Goal: Task Accomplishment & Management: Complete application form

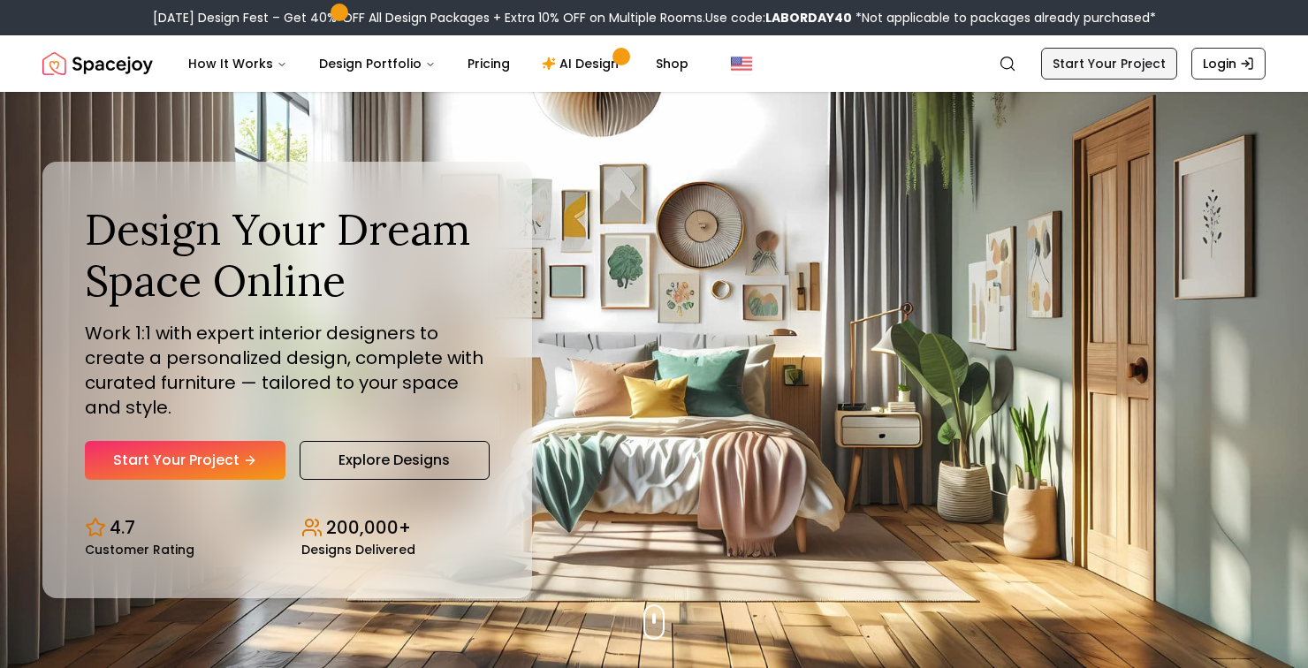
click at [1105, 61] on link "Start Your Project" at bounding box center [1109, 64] width 136 height 32
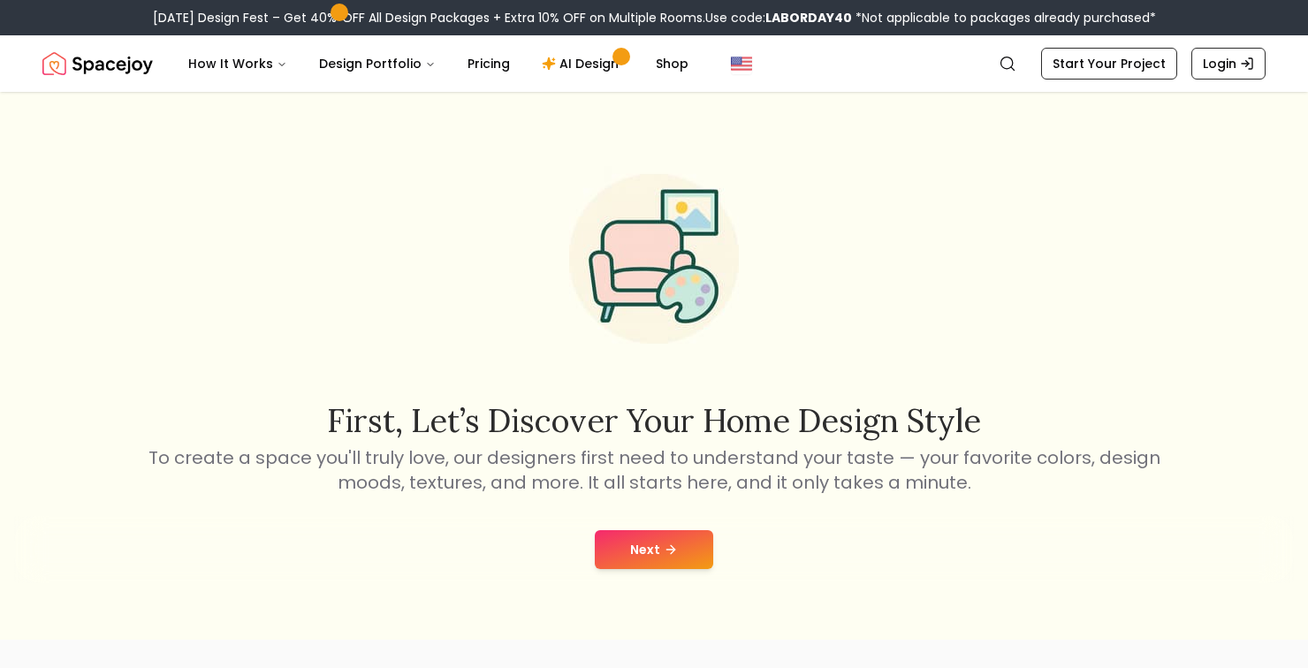
click at [687, 569] on button "Next" at bounding box center [654, 549] width 118 height 39
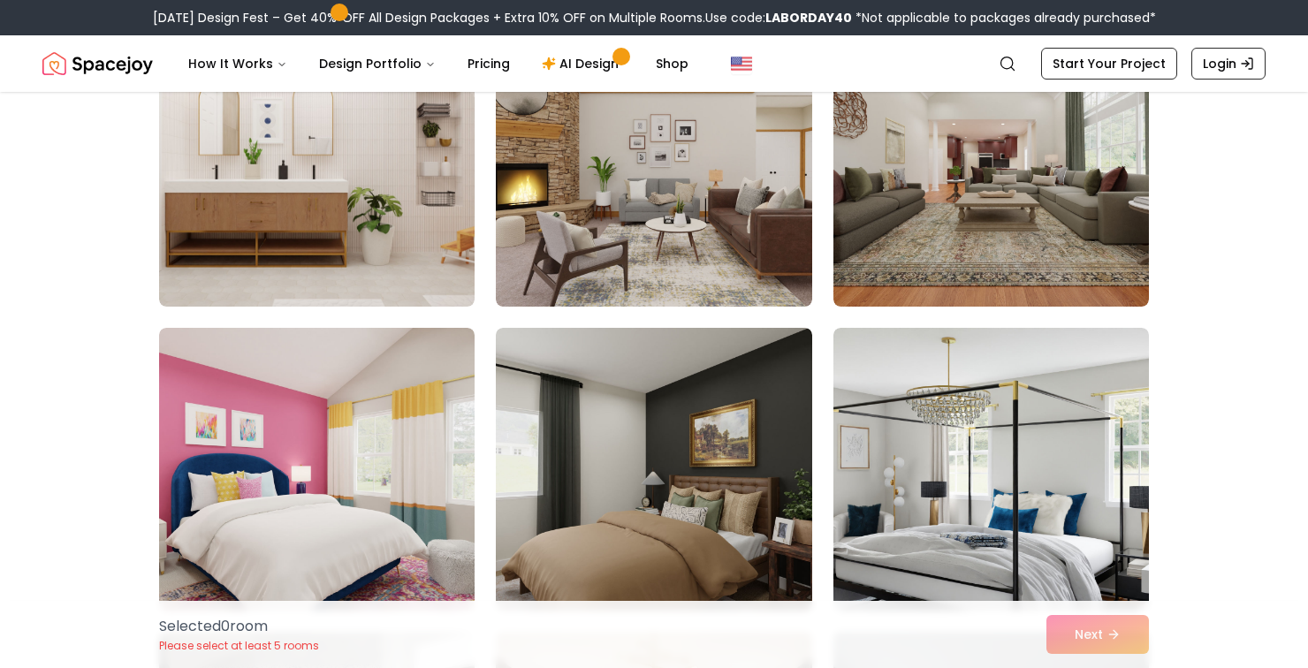
scroll to position [5084, 0]
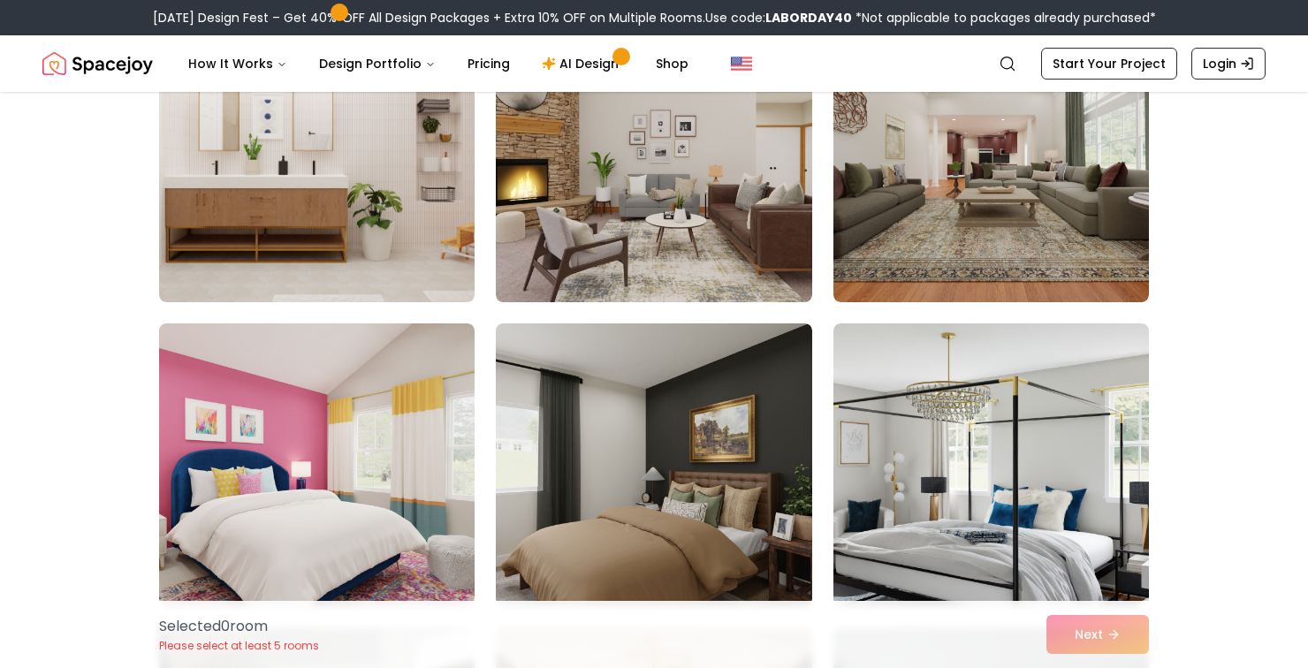
click at [1059, 269] on img at bounding box center [990, 160] width 315 height 283
click at [1119, 667] on div "Selected 1 room Please select at least 5 rooms Next" at bounding box center [654, 634] width 1018 height 67
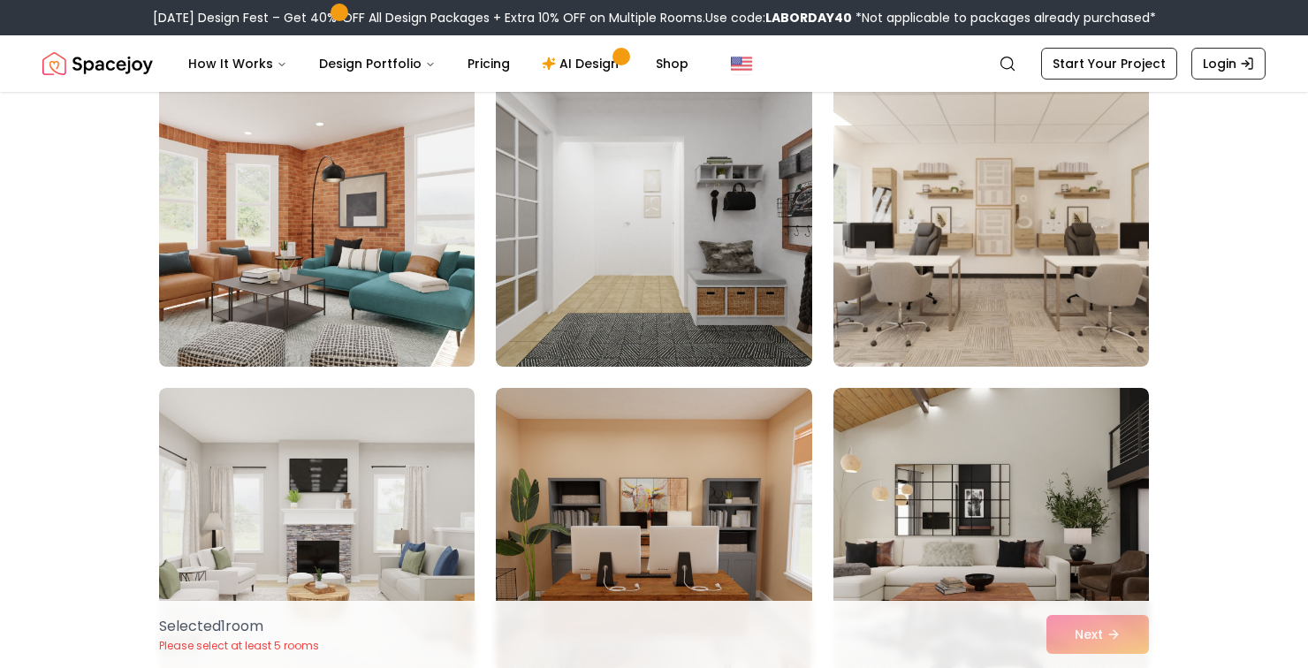
scroll to position [0, 0]
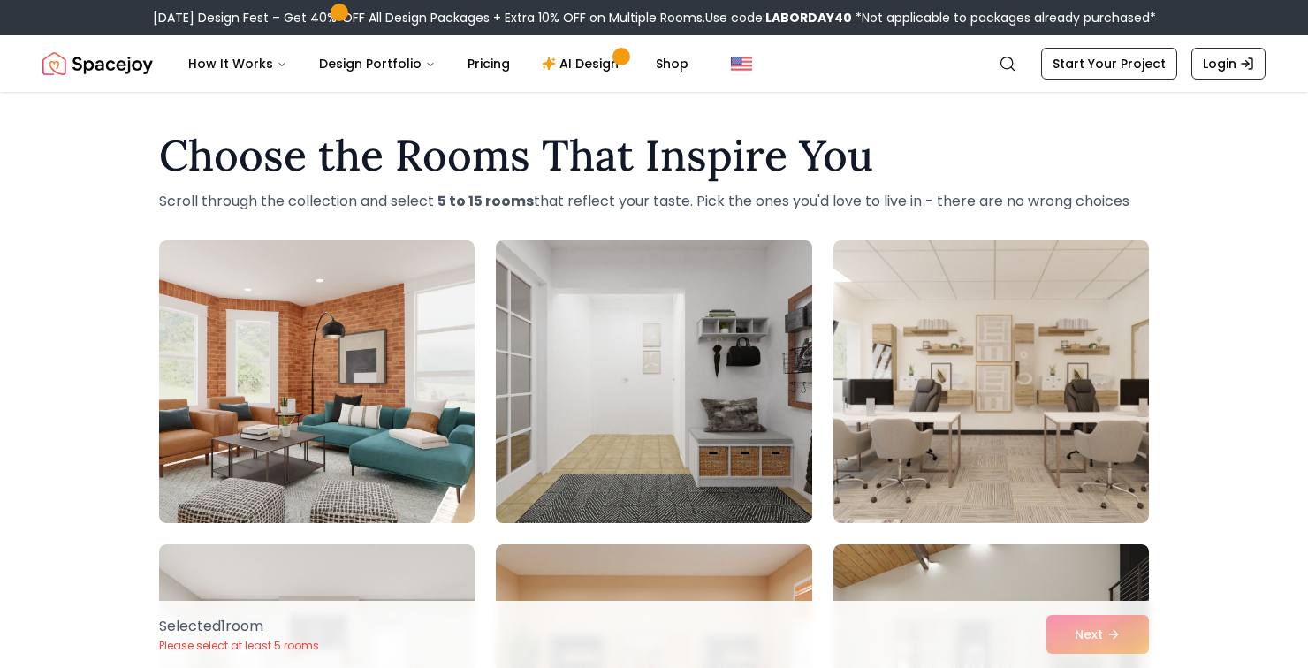
click at [667, 438] on img at bounding box center [653, 381] width 331 height 297
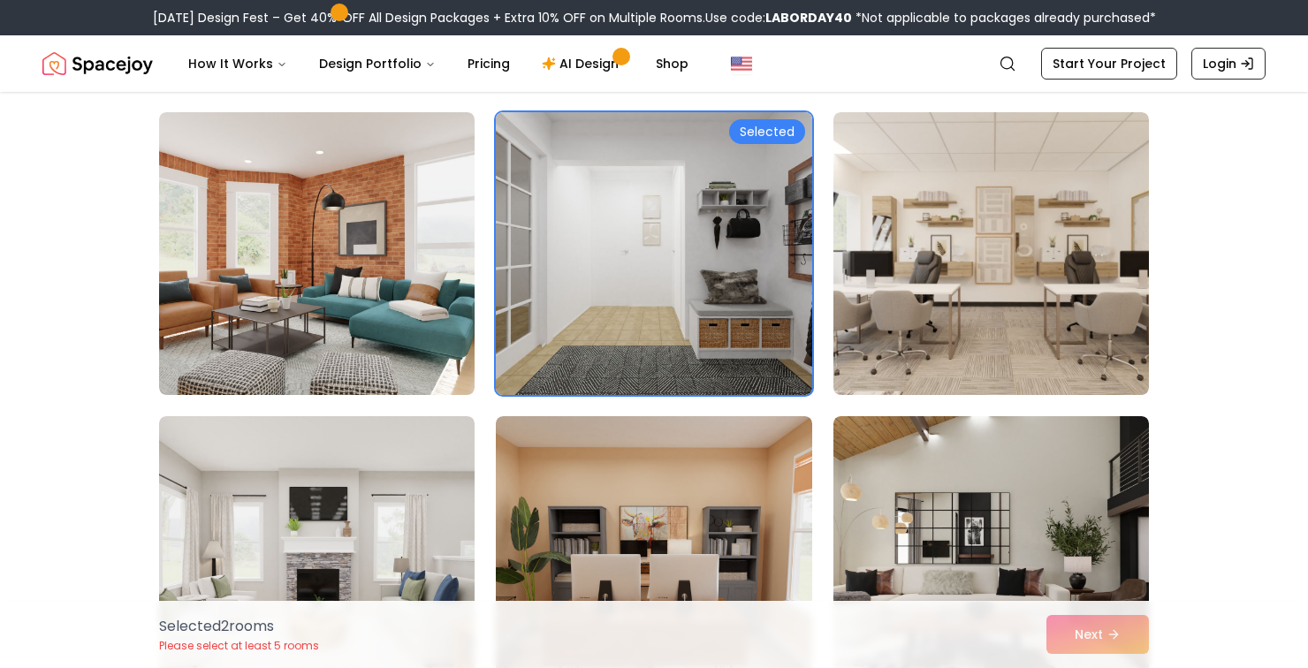
scroll to position [162, 0]
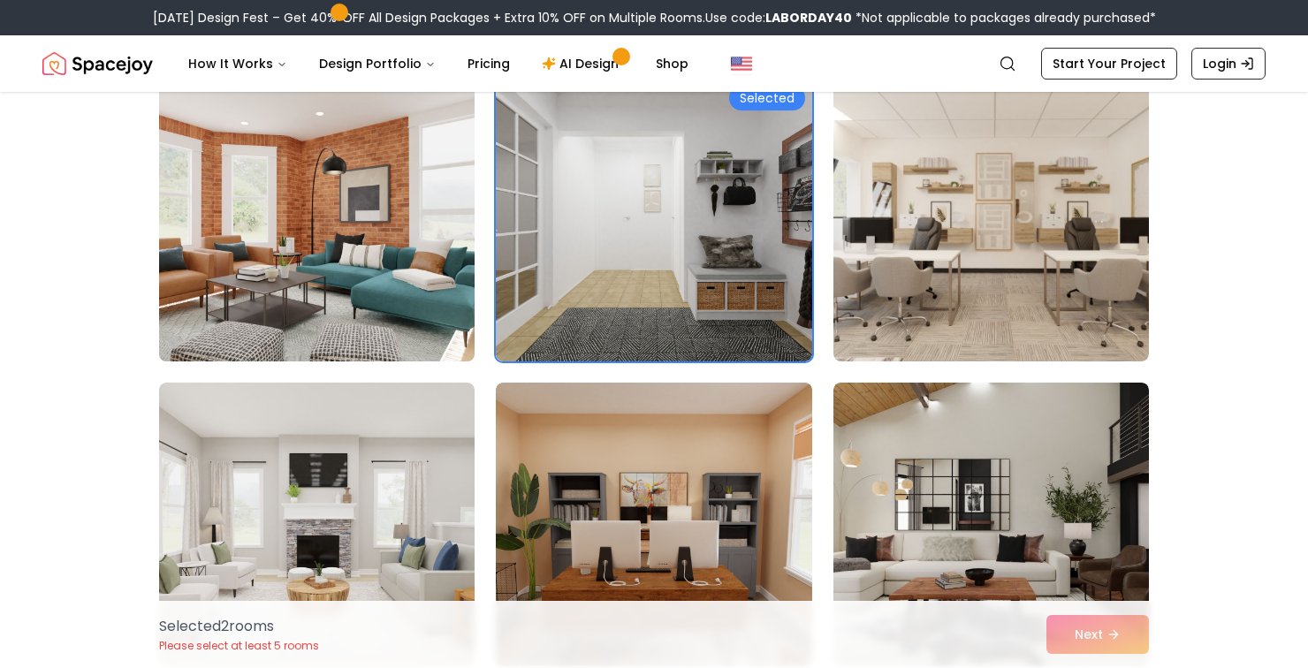
click at [245, 233] on img at bounding box center [316, 220] width 331 height 297
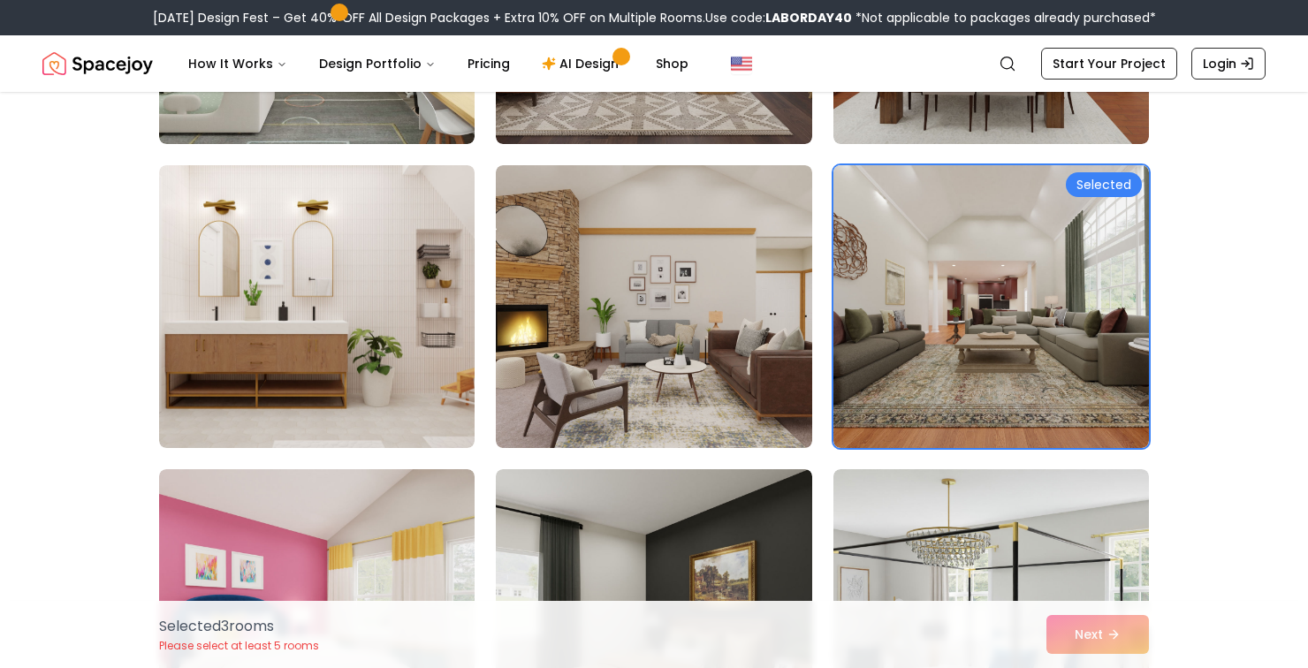
scroll to position [4998, 0]
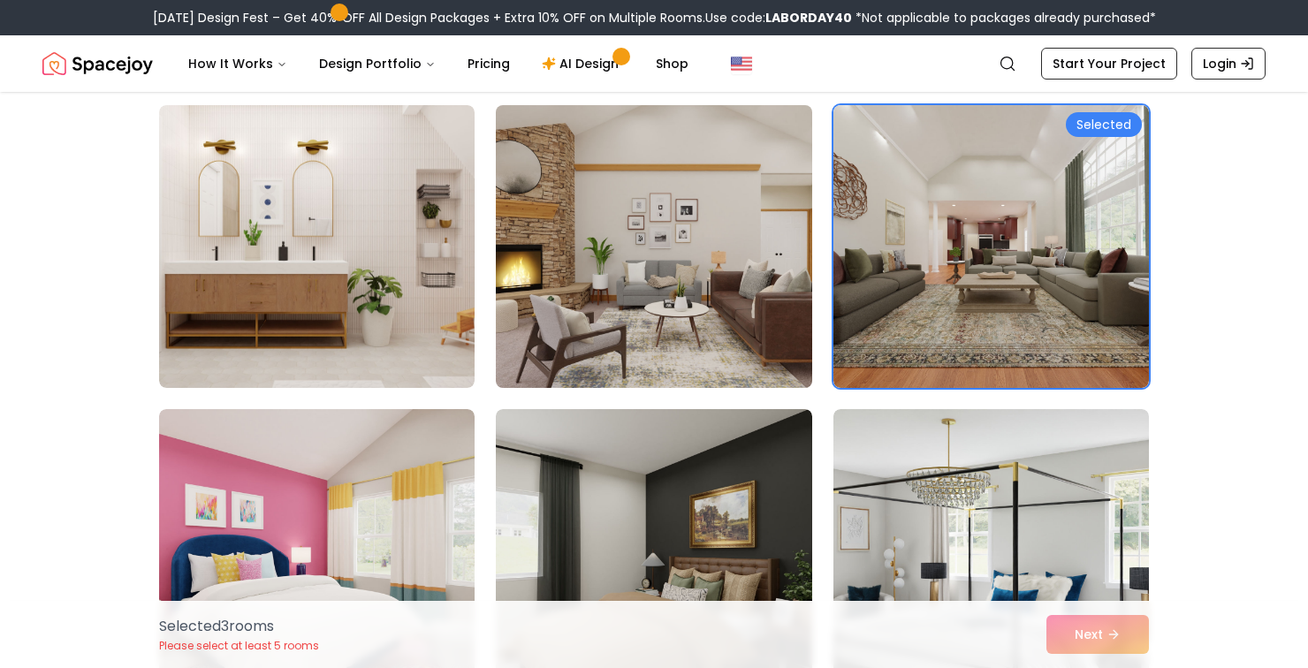
click at [692, 295] on img at bounding box center [653, 246] width 331 height 297
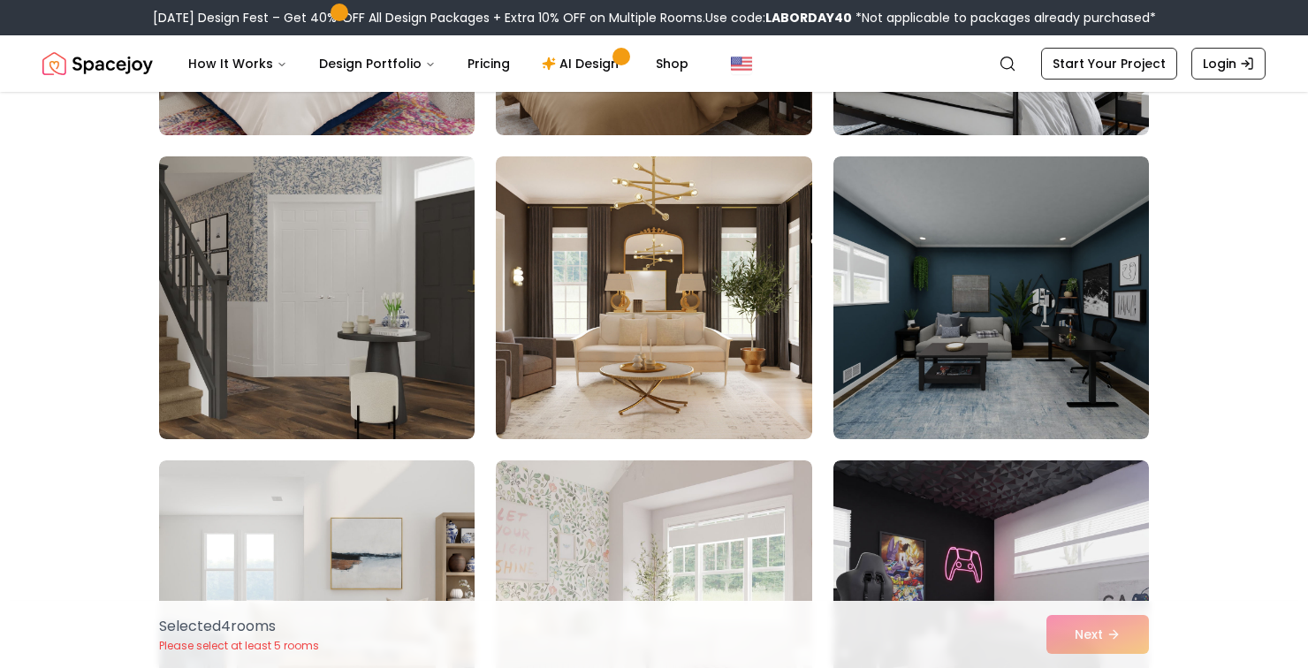
scroll to position [5560, 0]
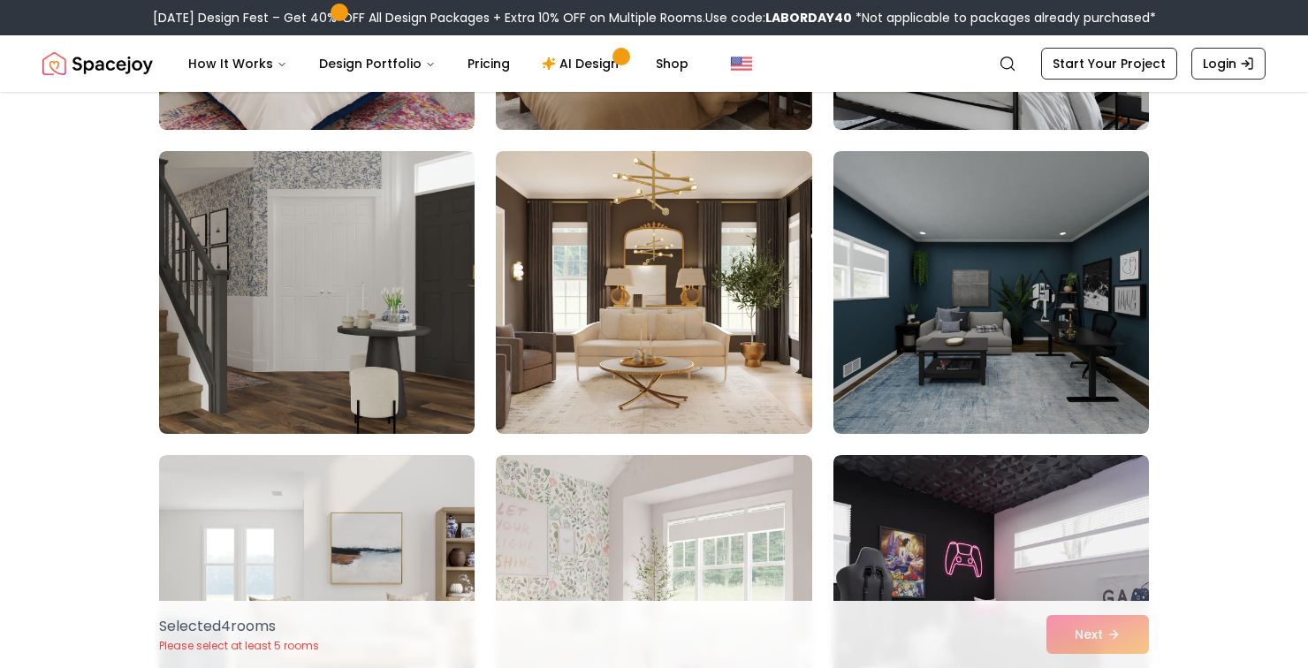
click at [1036, 342] on img at bounding box center [990, 292] width 315 height 283
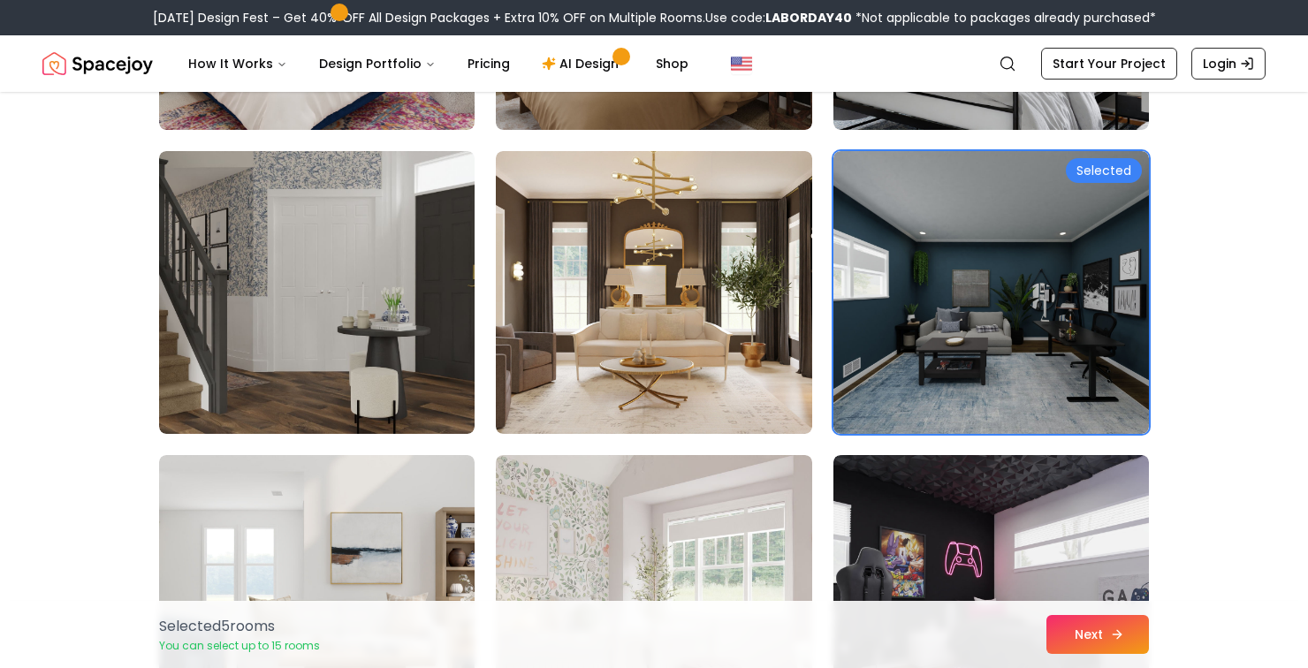
click at [1119, 641] on icon at bounding box center [1117, 634] width 14 height 14
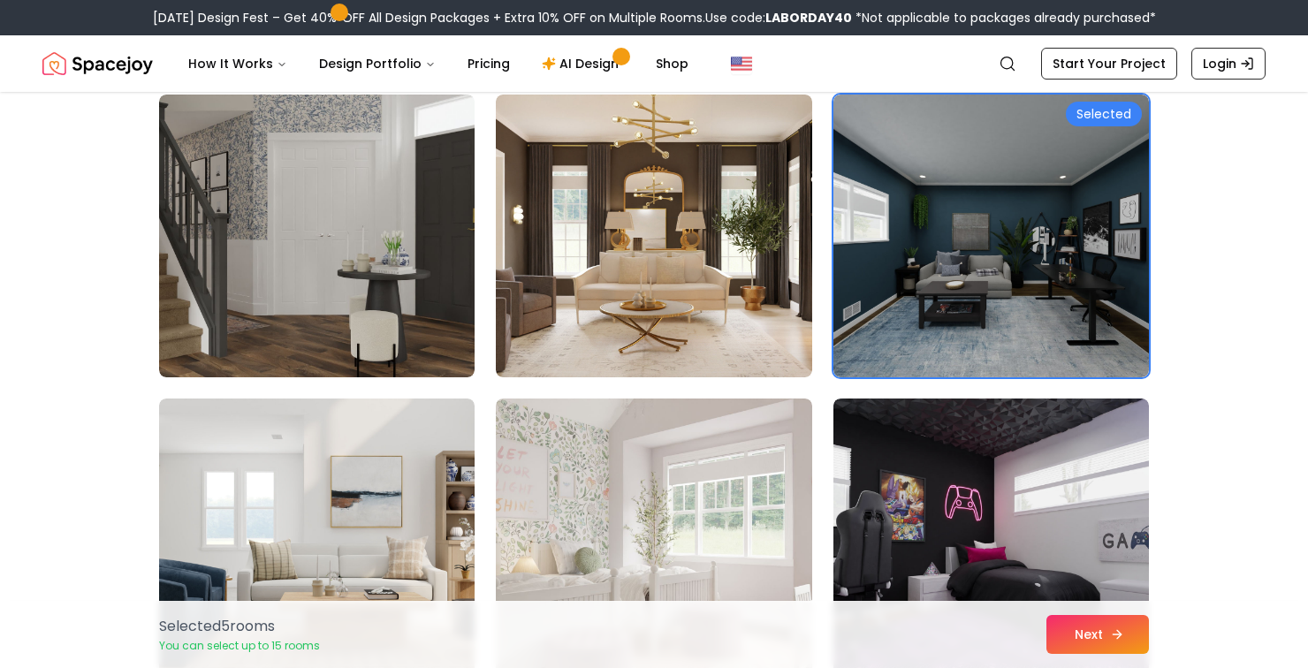
scroll to position [5609, 0]
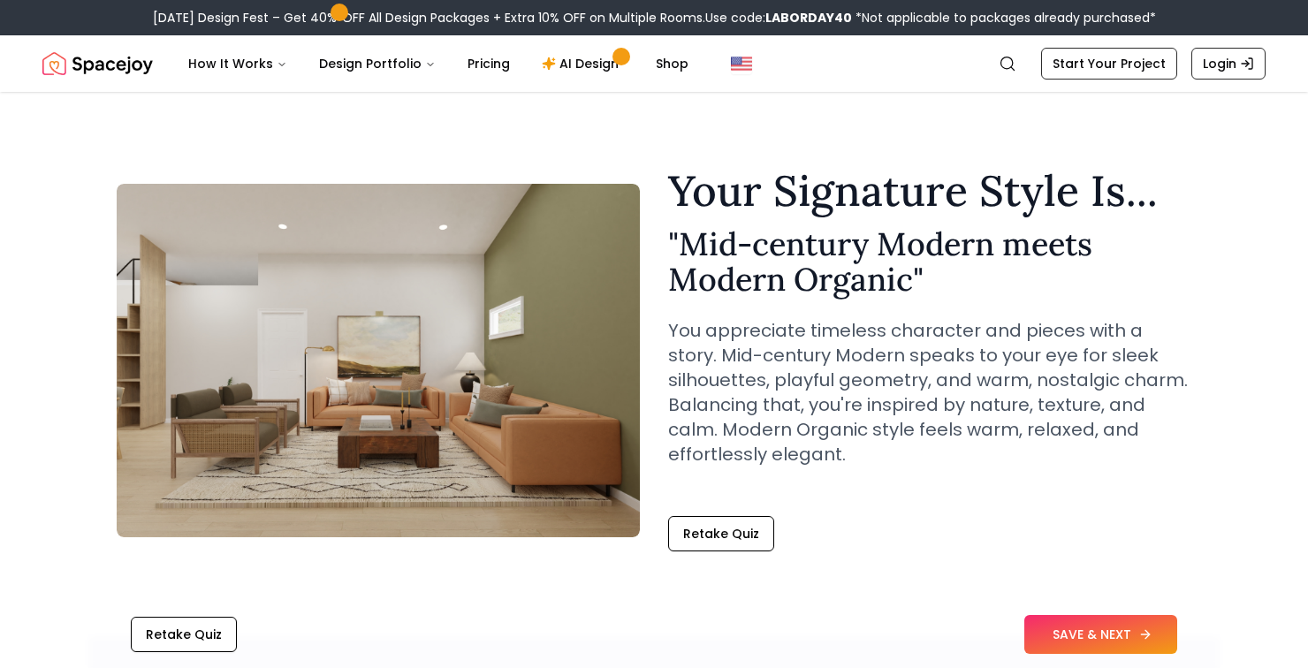
click at [1157, 625] on button "SAVE & NEXT" at bounding box center [1100, 634] width 153 height 39
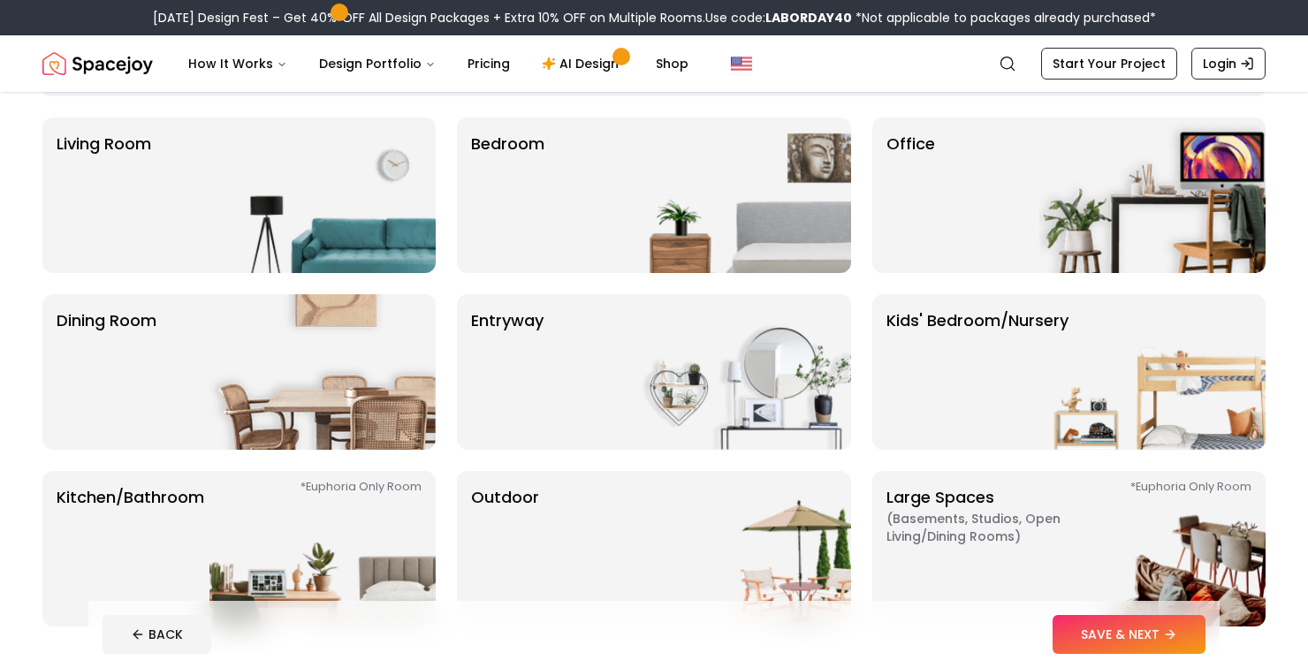
scroll to position [127, 0]
click at [1202, 536] on img at bounding box center [1152, 548] width 226 height 156
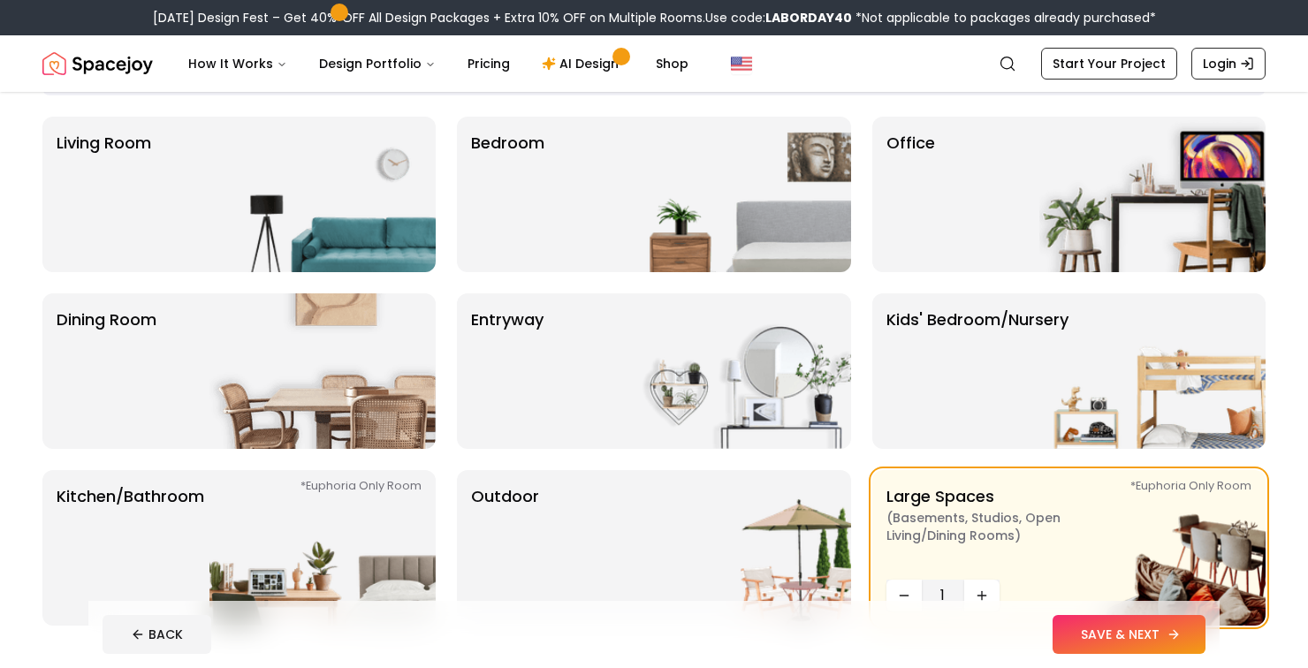
click at [1173, 638] on icon at bounding box center [1175, 634] width 4 height 8
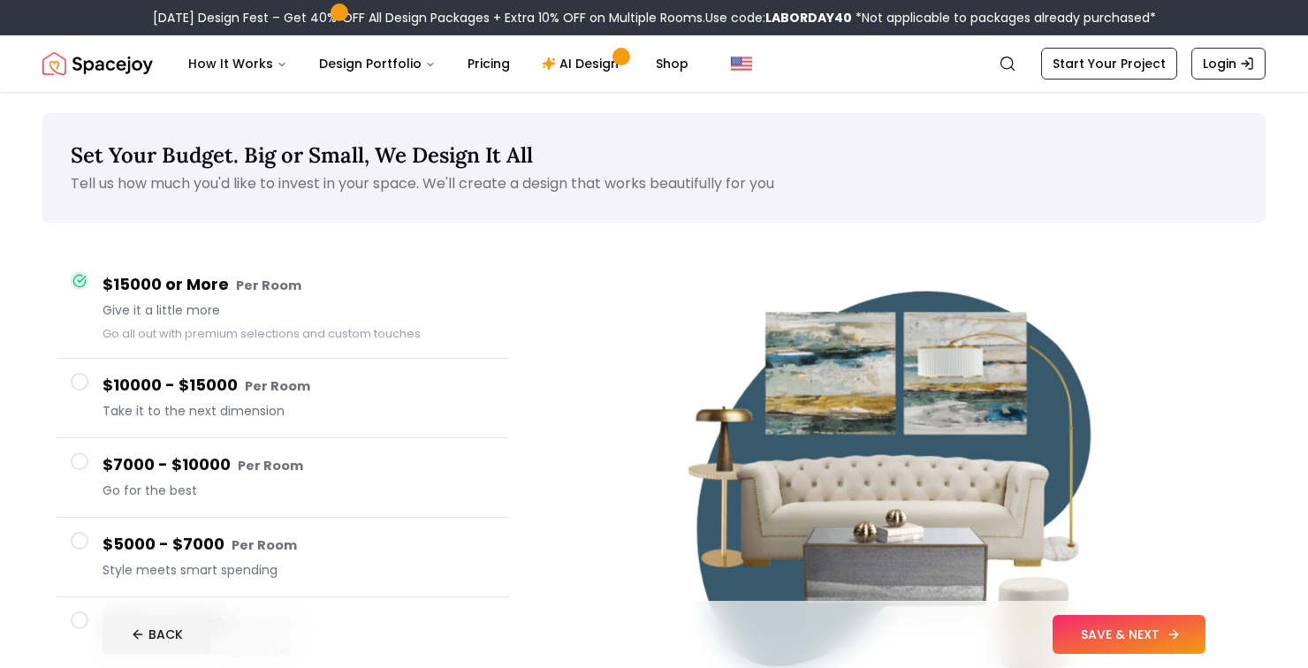
click at [1176, 641] on icon at bounding box center [1173, 634] width 14 height 14
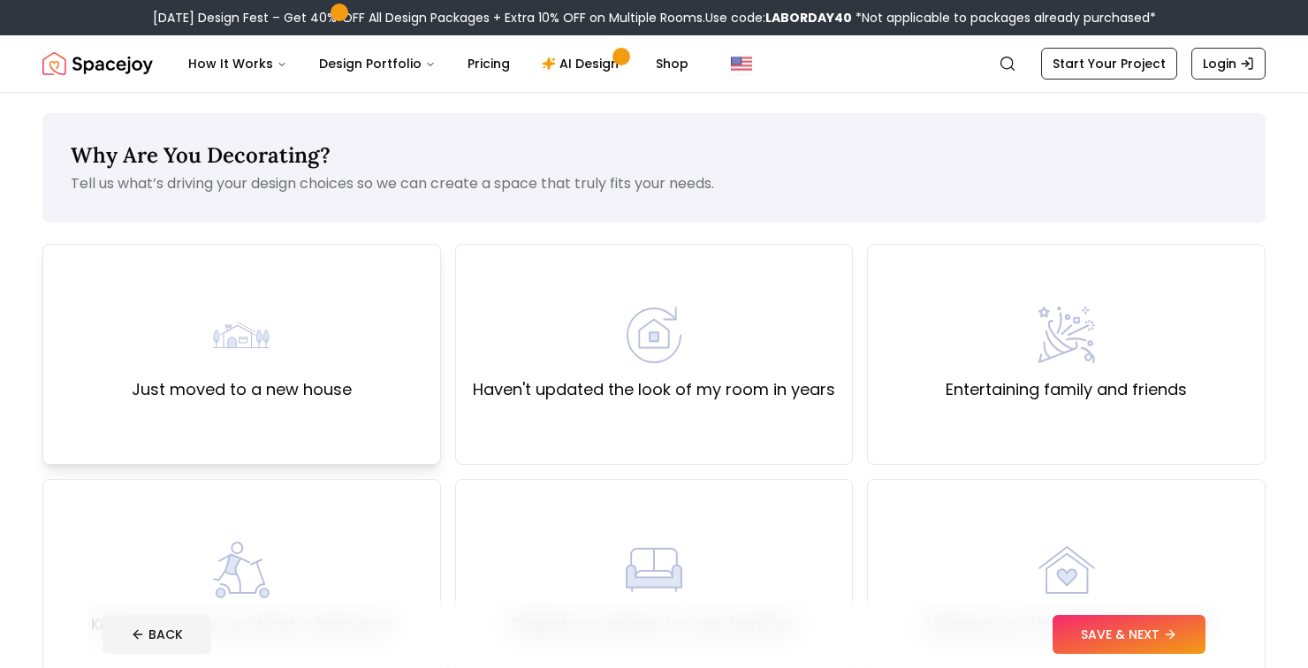
click at [158, 354] on div "Just moved to a new house" at bounding box center [242, 354] width 220 height 95
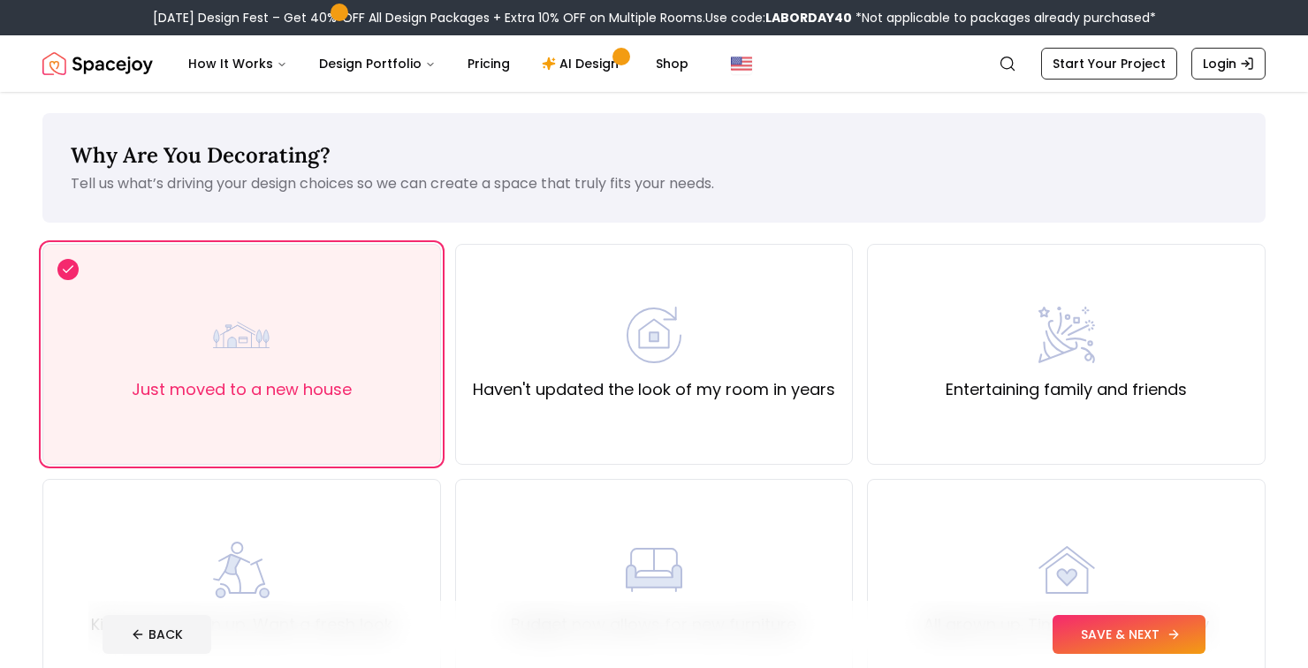
click at [1157, 653] on button "SAVE & NEXT" at bounding box center [1128, 634] width 153 height 39
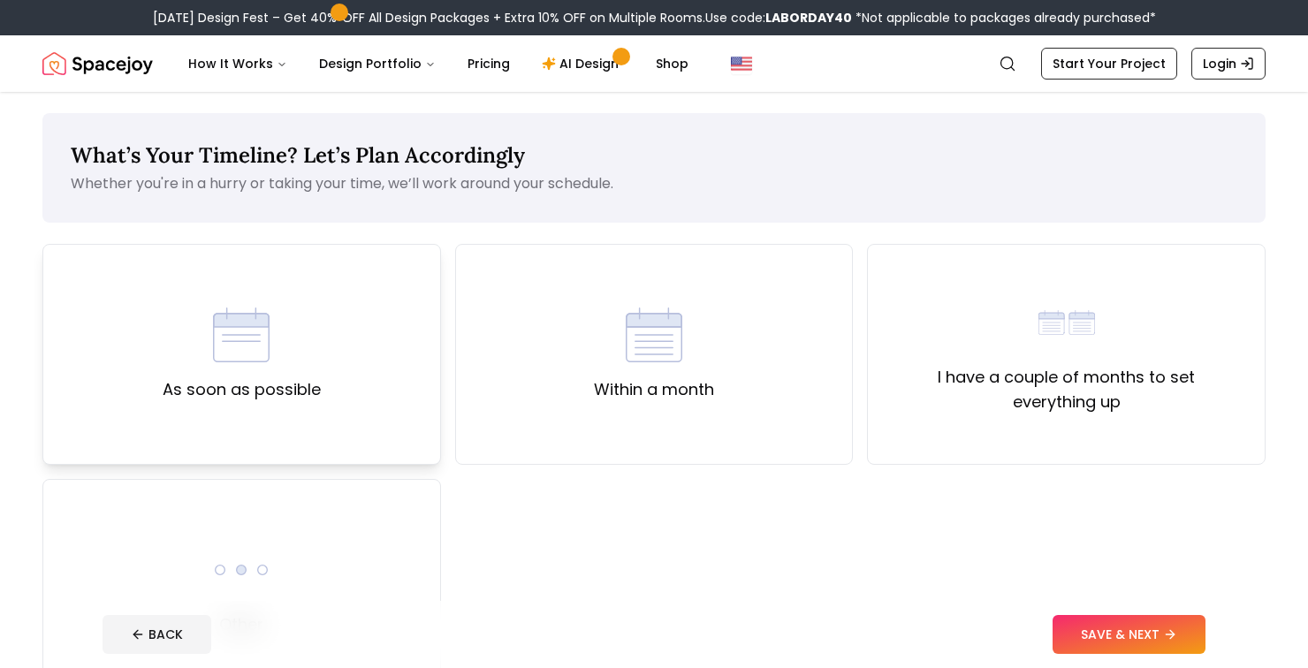
click at [206, 332] on div "As soon as possible" at bounding box center [242, 354] width 158 height 95
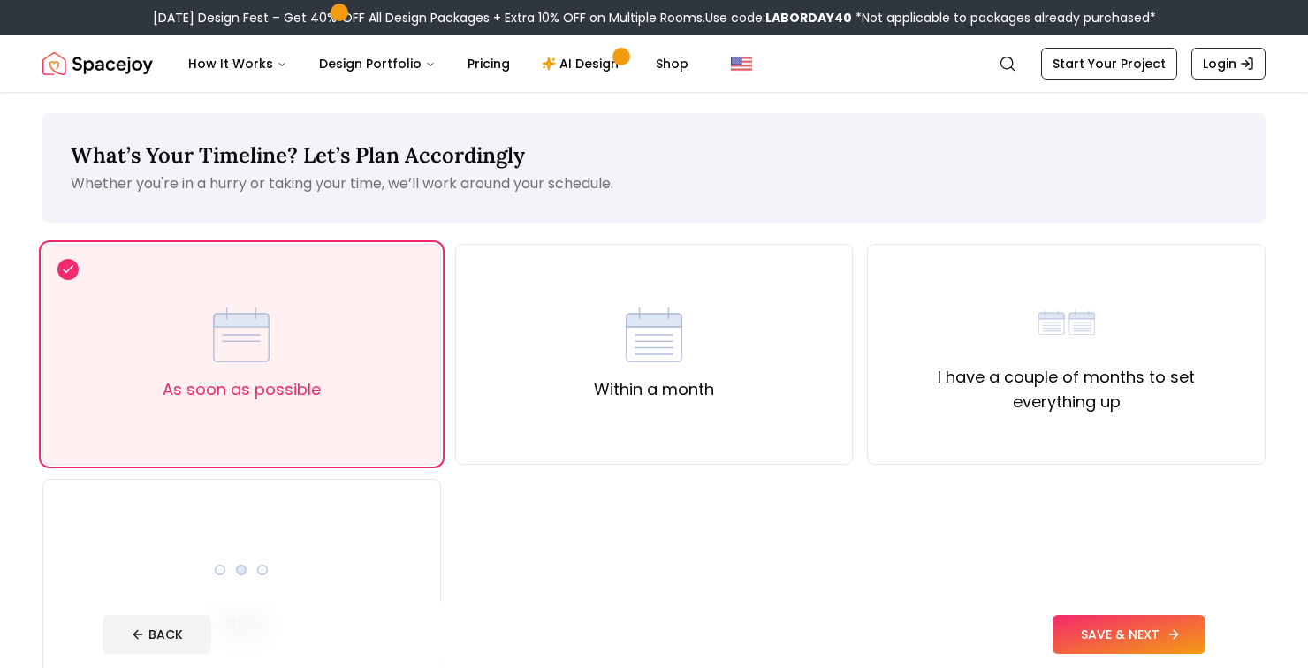
click at [1154, 634] on button "SAVE & NEXT" at bounding box center [1128, 634] width 153 height 39
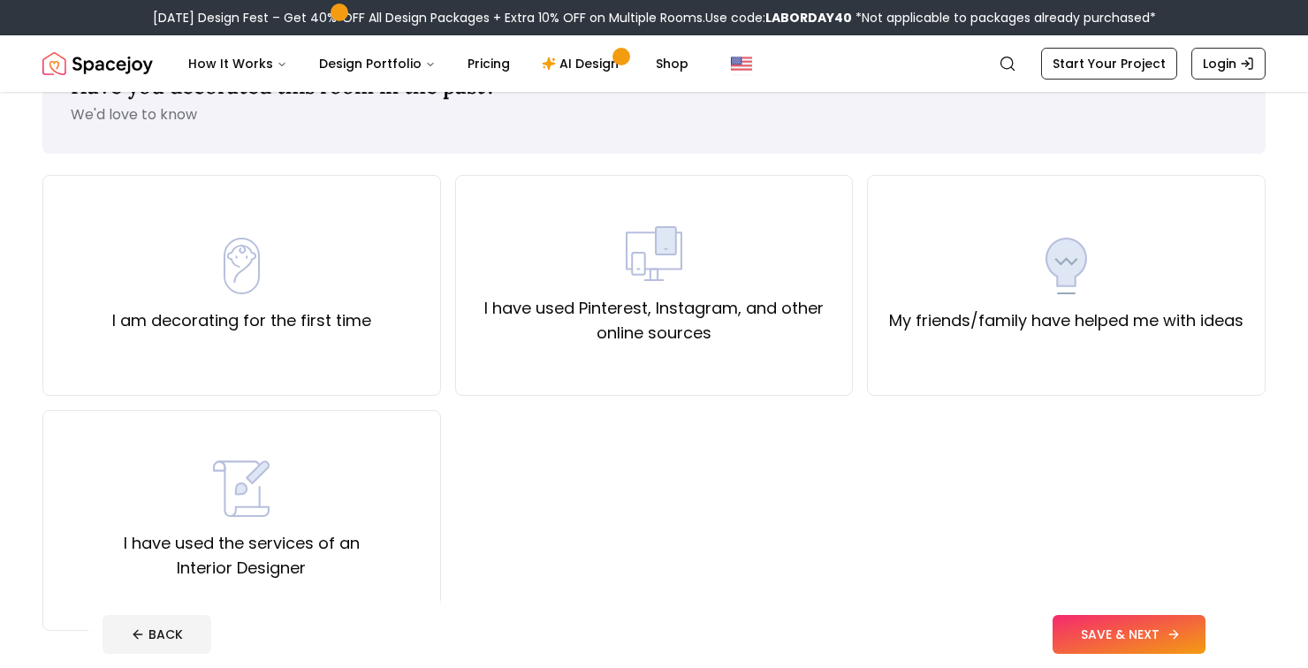
scroll to position [75, 0]
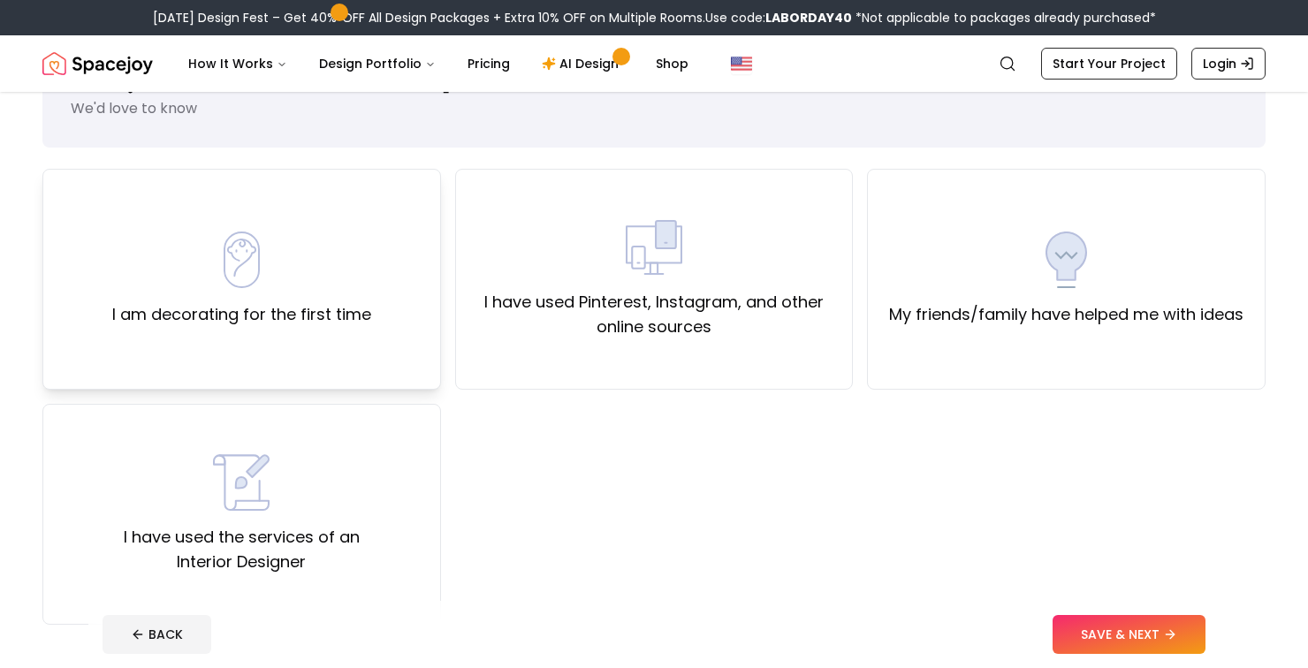
click at [144, 259] on div "I am decorating for the first time" at bounding box center [241, 278] width 259 height 95
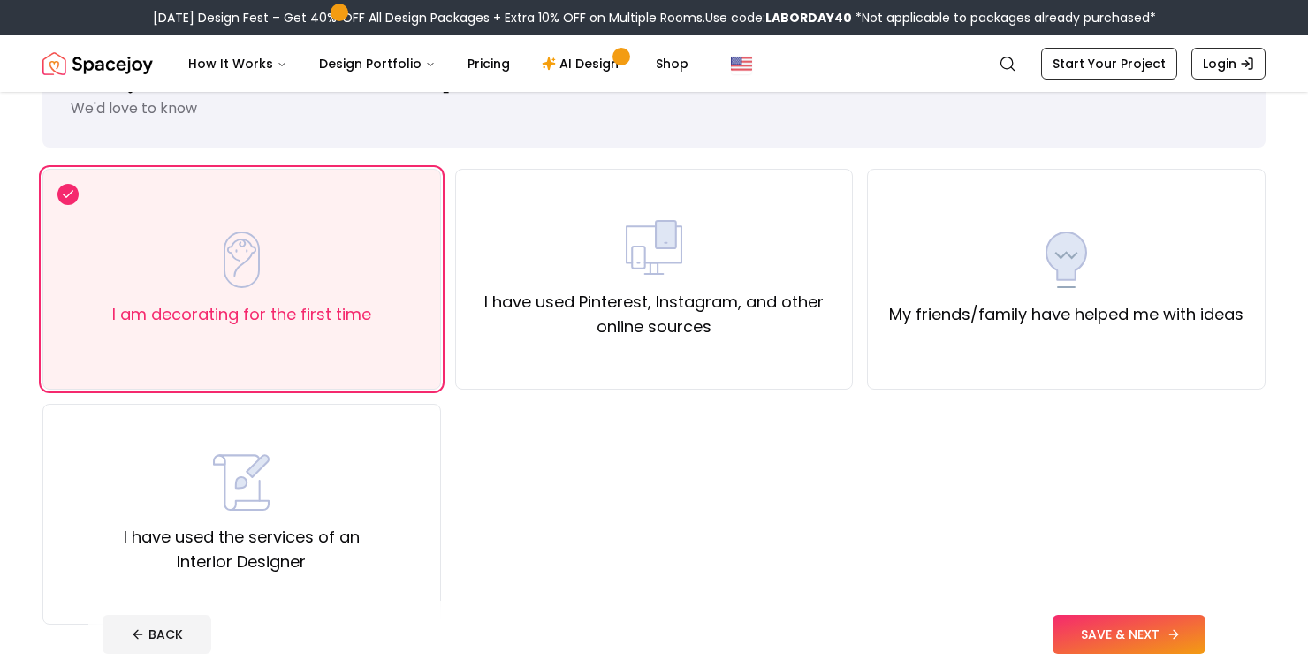
click at [1181, 654] on button "SAVE & NEXT" at bounding box center [1128, 634] width 153 height 39
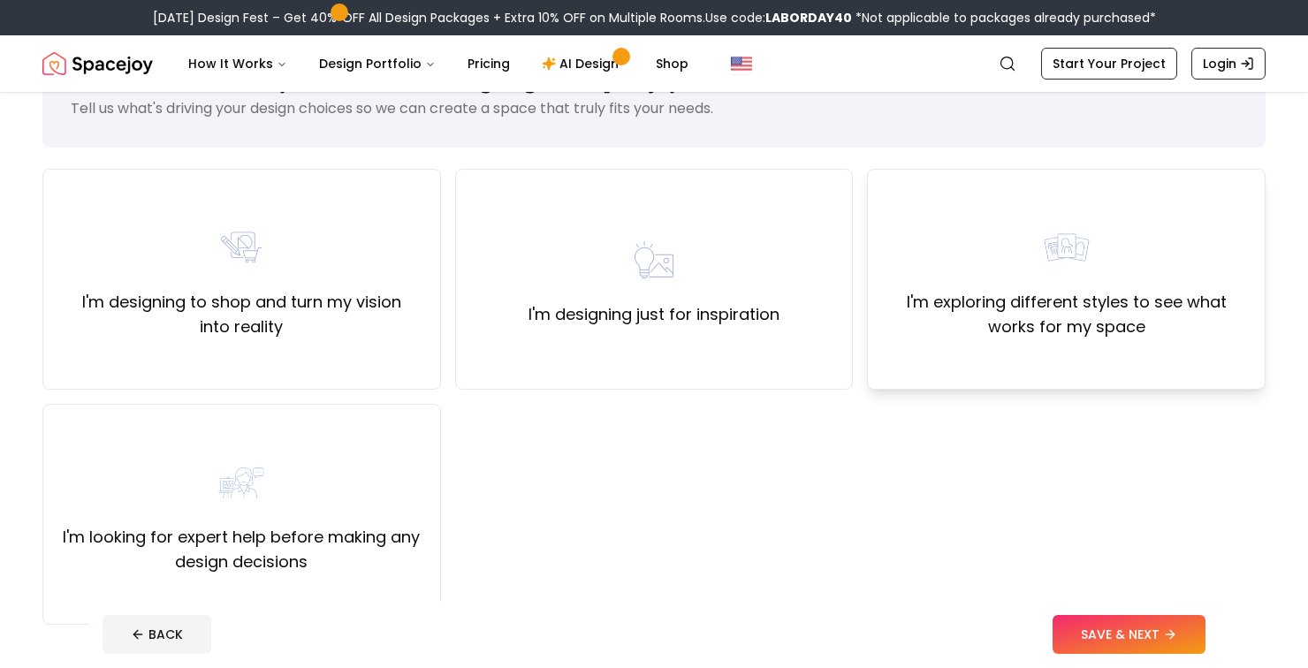
click at [1201, 291] on label "I'm exploring different styles to see what works for my space" at bounding box center [1066, 314] width 368 height 49
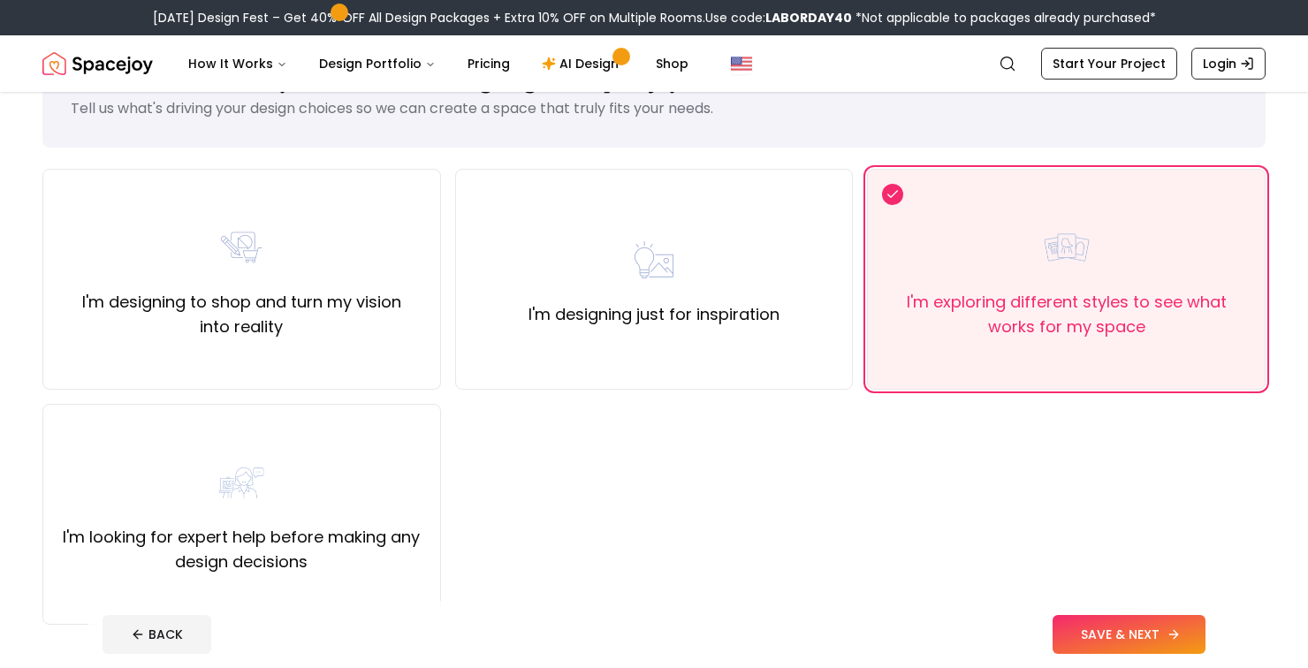
click at [1169, 641] on icon at bounding box center [1173, 634] width 14 height 14
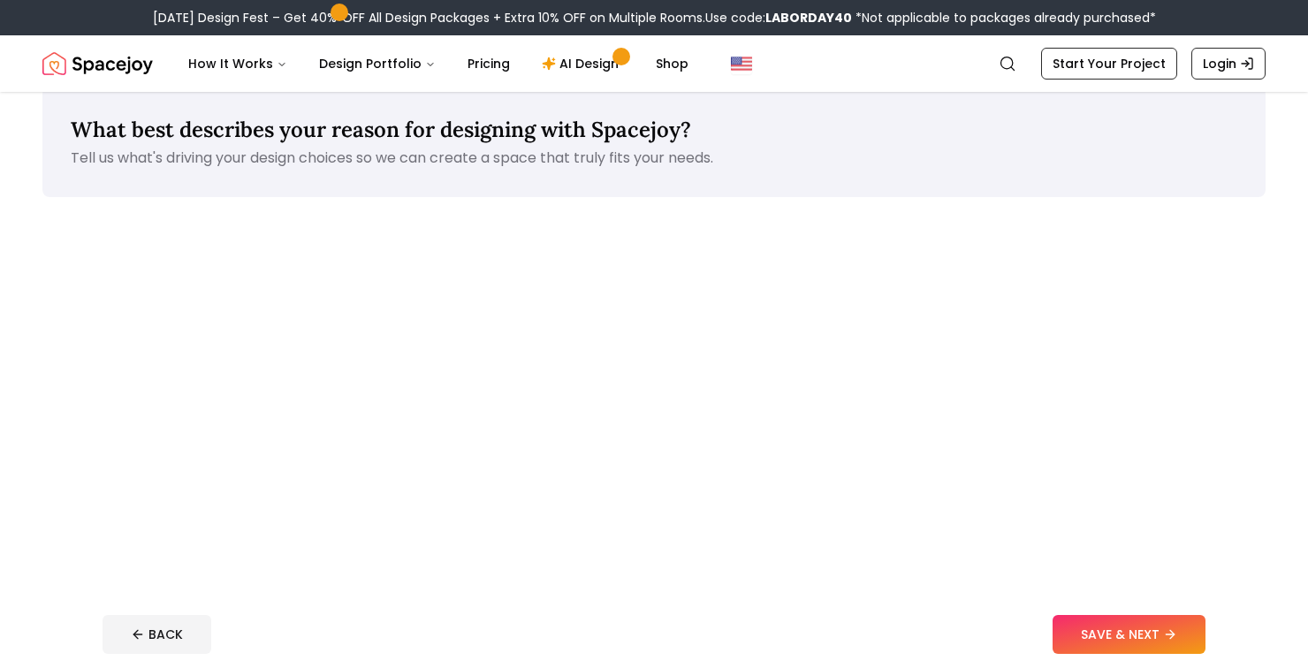
scroll to position [75, 0]
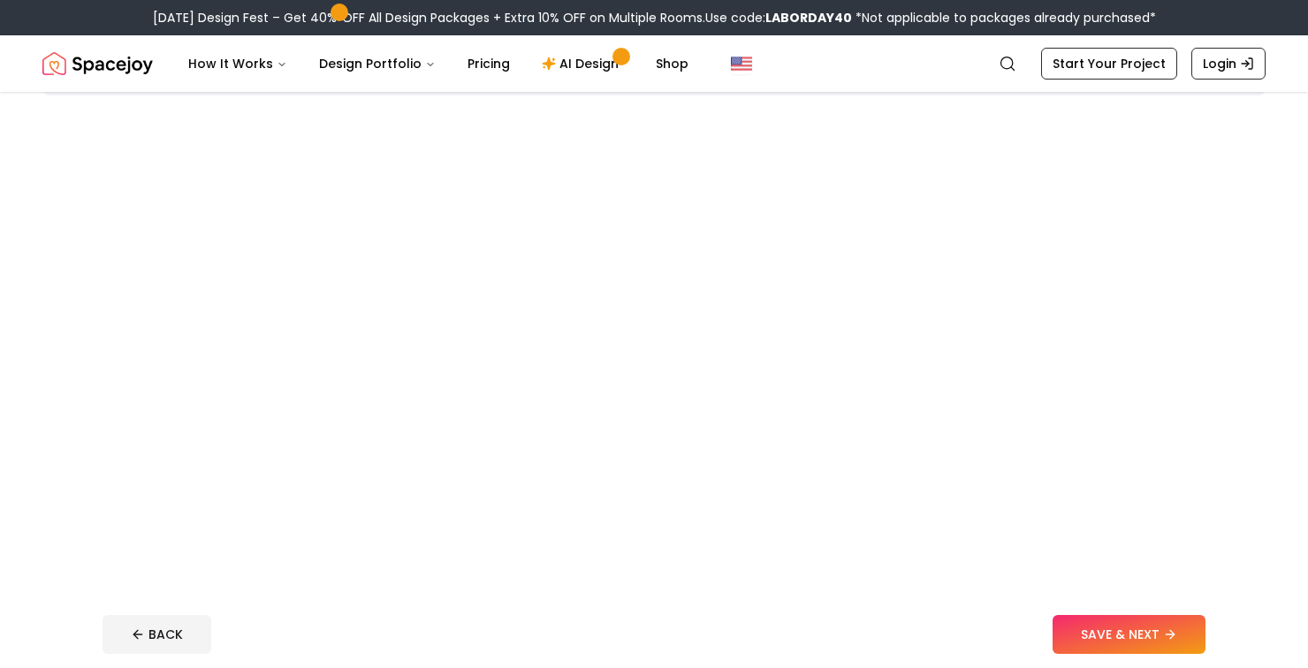
scroll to position [172, 0]
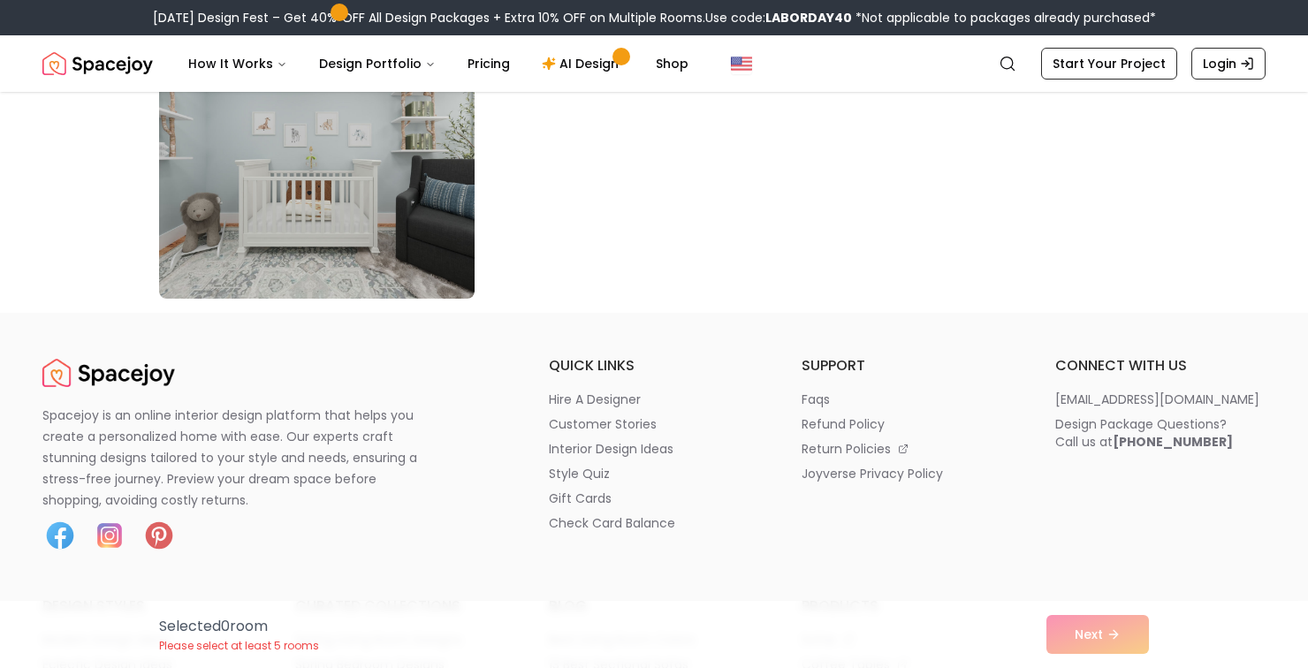
scroll to position [1453, 0]
